Goal: Navigation & Orientation: Find specific page/section

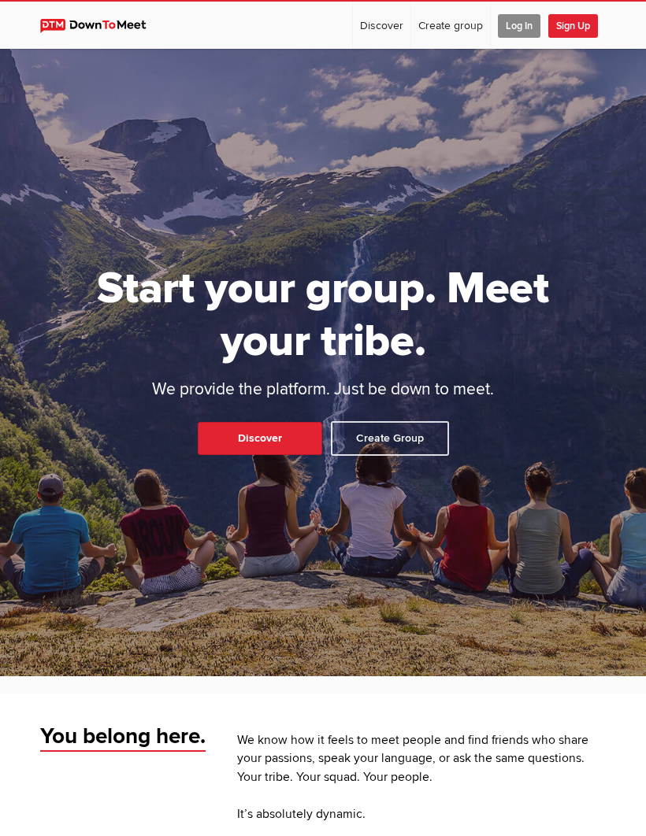
click at [390, 23] on link "Discover" at bounding box center [381, 25] width 57 height 47
select select "null"
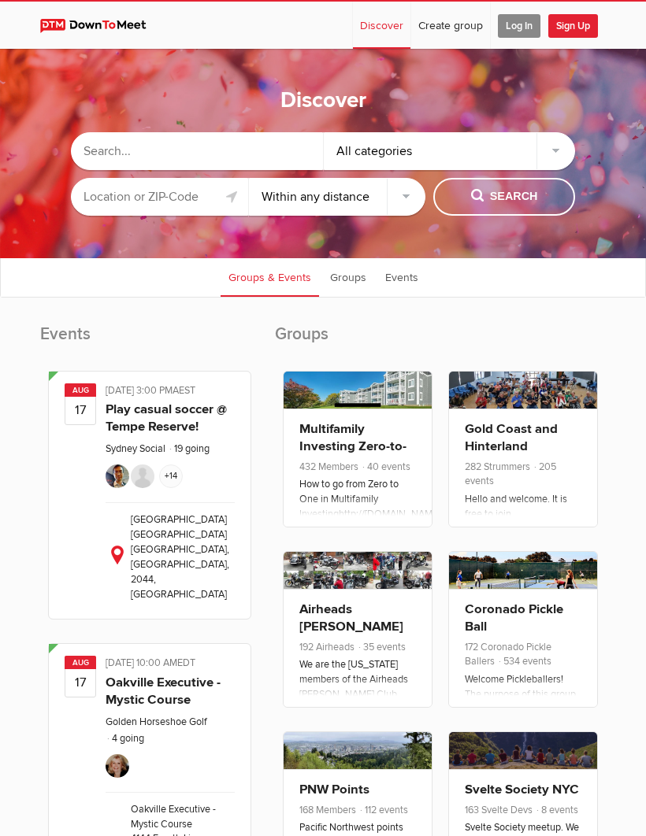
click at [123, 206] on input "text" at bounding box center [159, 197] width 177 height 38
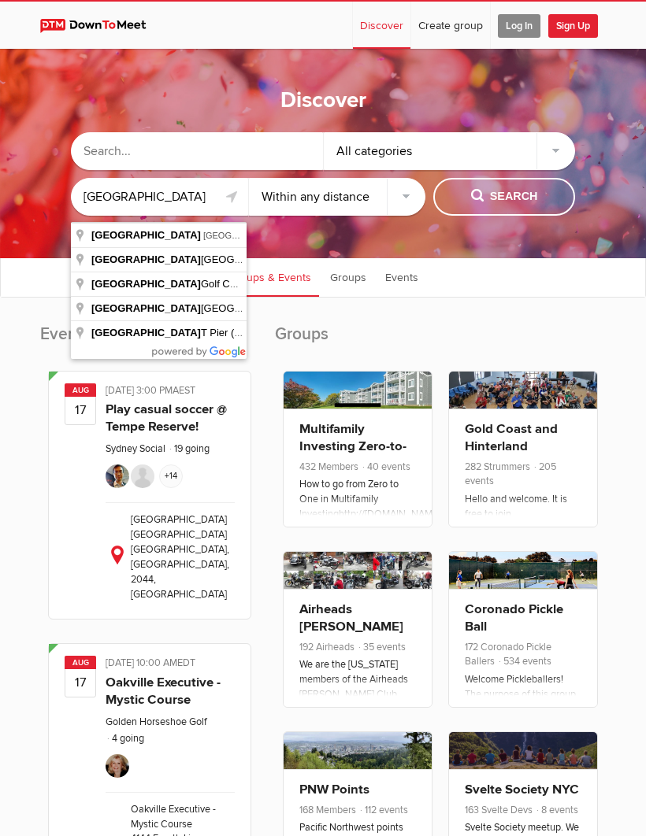
type input "[GEOGRAPHIC_DATA], [GEOGRAPHIC_DATA], [GEOGRAPHIC_DATA], [GEOGRAPHIC_DATA], [GE…"
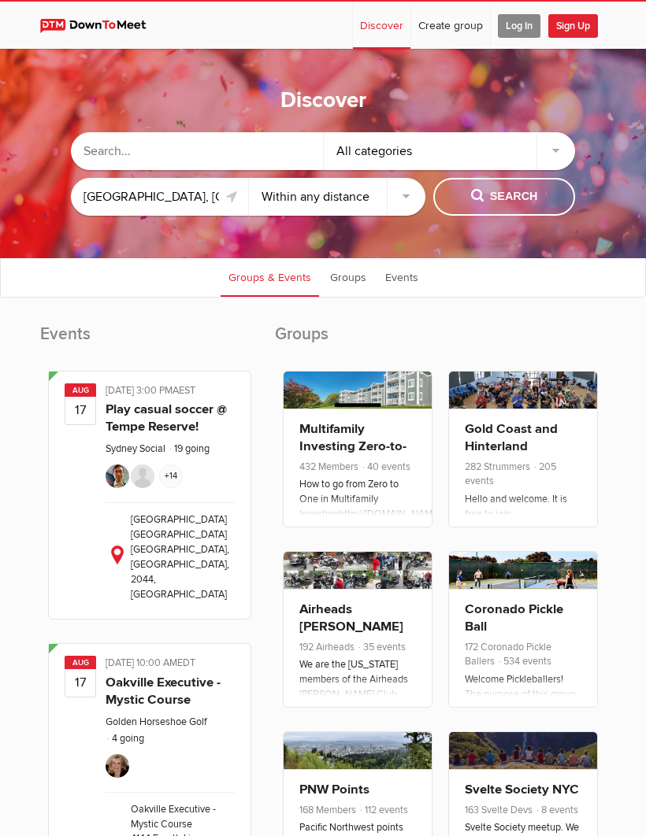
click at [503, 200] on span "Search" at bounding box center [504, 196] width 67 height 17
click at [514, 203] on span "Search" at bounding box center [504, 196] width 67 height 17
click at [496, 206] on span "Search" at bounding box center [504, 196] width 67 height 17
click at [301, 213] on select "Within 10 miles Within 25 miles Within 50 miles Within 100 miles Within any dis…" at bounding box center [337, 197] width 177 height 38
select select "25"
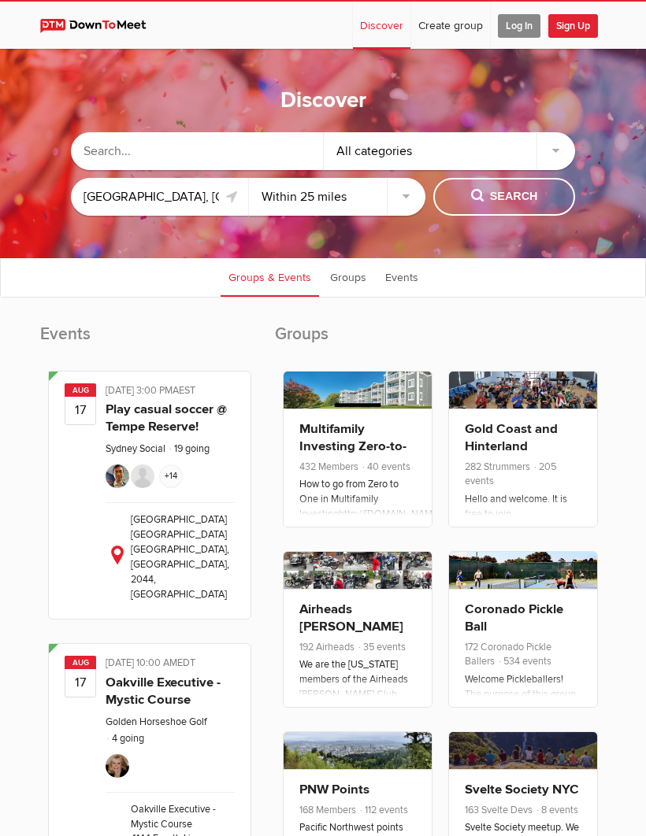
click at [381, 154] on div "All categories" at bounding box center [450, 151] width 252 height 38
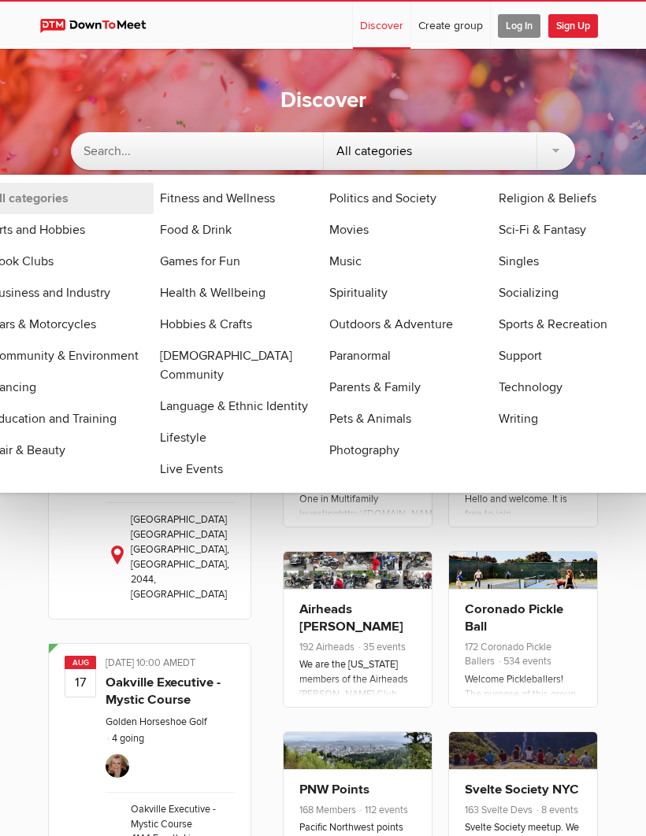
click at [207, 211] on link "Fitness and Wellness" at bounding box center [238, 198] width 169 height 31
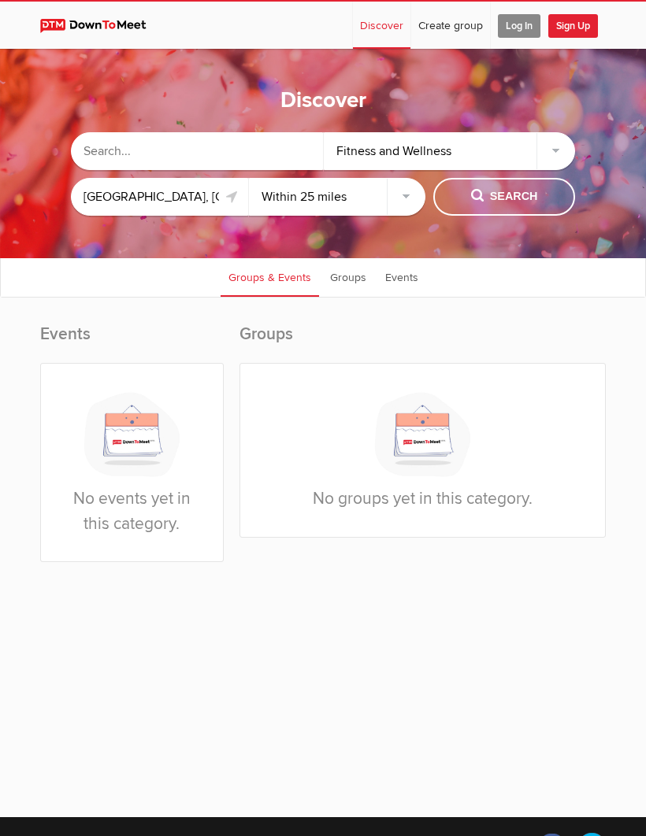
click at [397, 150] on div "Fitness and Wellness" at bounding box center [450, 151] width 252 height 38
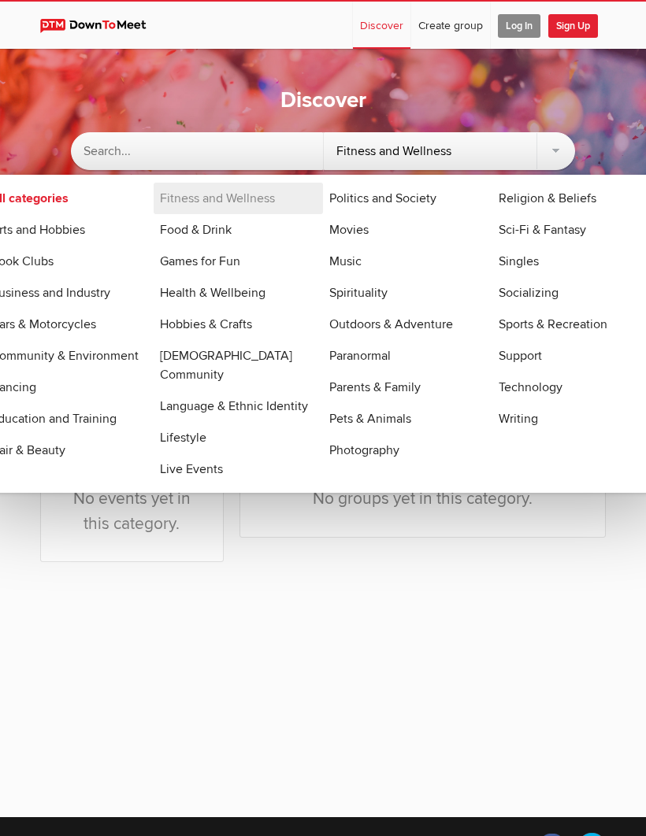
click at [38, 203] on link "All categories" at bounding box center [68, 198] width 169 height 31
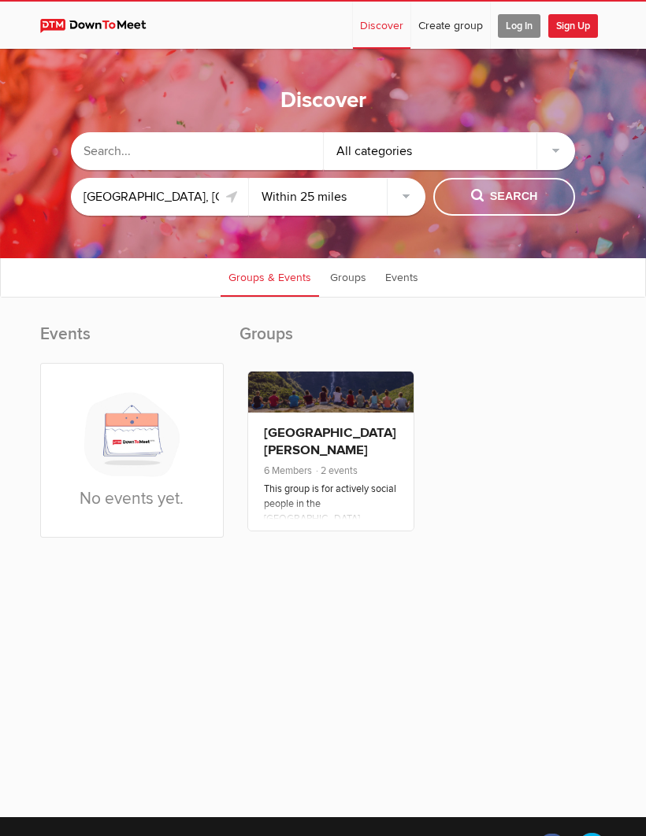
click at [316, 487] on div "This group is for actively social people in the [GEOGRAPHIC_DATA][PERSON_NAME] …" at bounding box center [331, 638] width 135 height 313
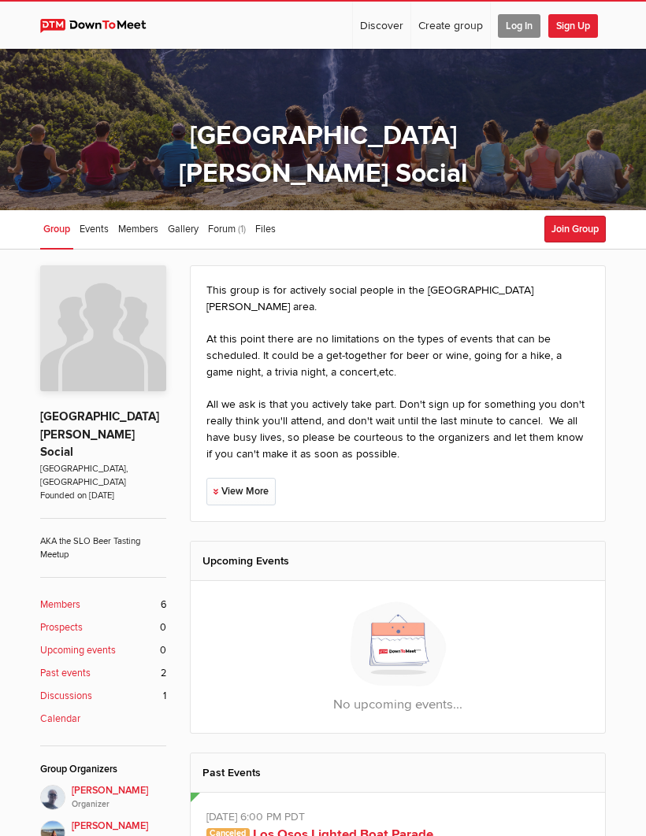
select select "null"
